Goal: Book appointment/travel/reservation

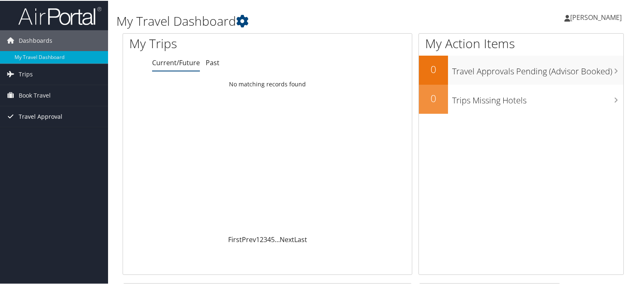
click at [12, 116] on icon at bounding box center [10, 115] width 12 height 12
click at [37, 93] on span "Book Travel" at bounding box center [35, 94] width 32 height 21
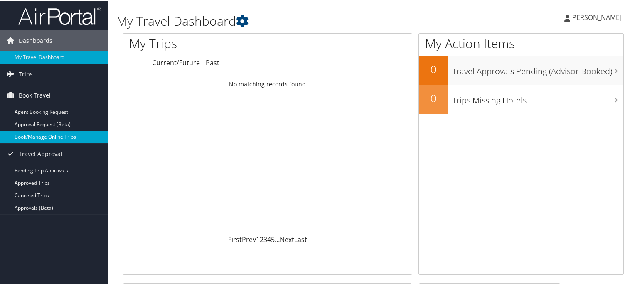
click at [37, 136] on link "Book/Manage Online Trips" at bounding box center [54, 136] width 108 height 12
